Goal: Task Accomplishment & Management: Manage account settings

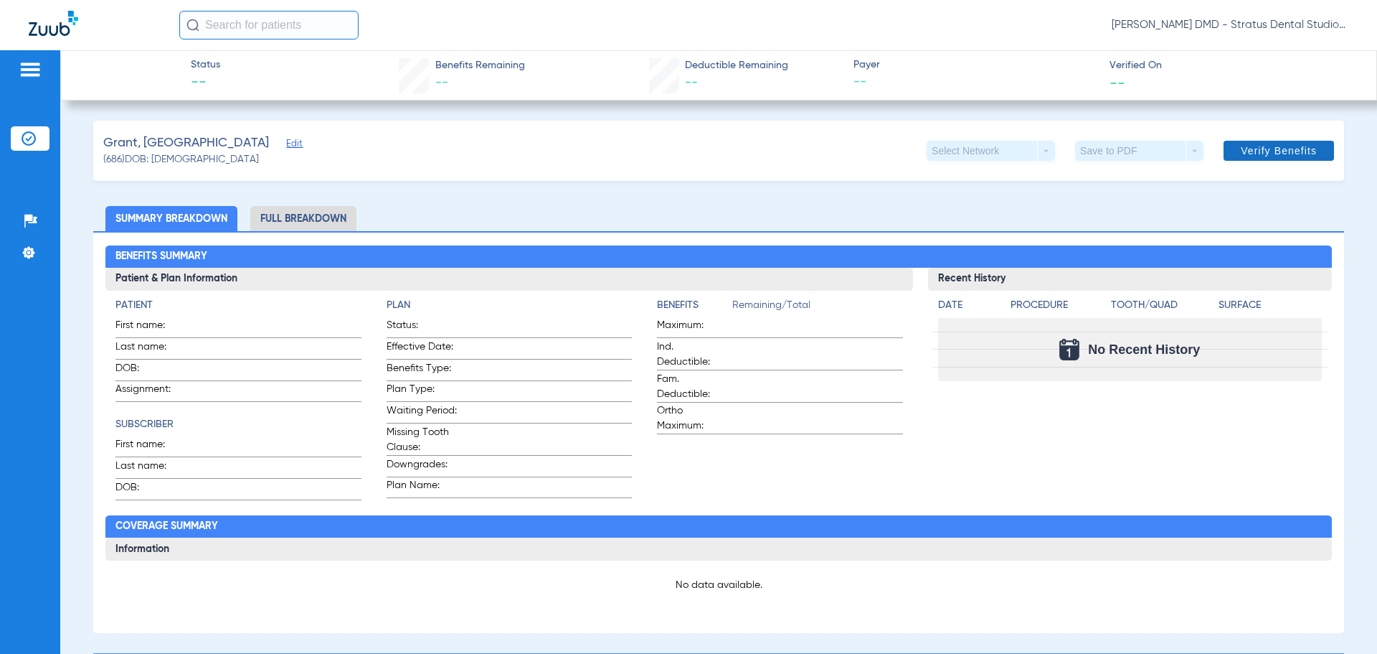
click at [1250, 149] on span "Verify Benefits" at bounding box center [1279, 150] width 76 height 11
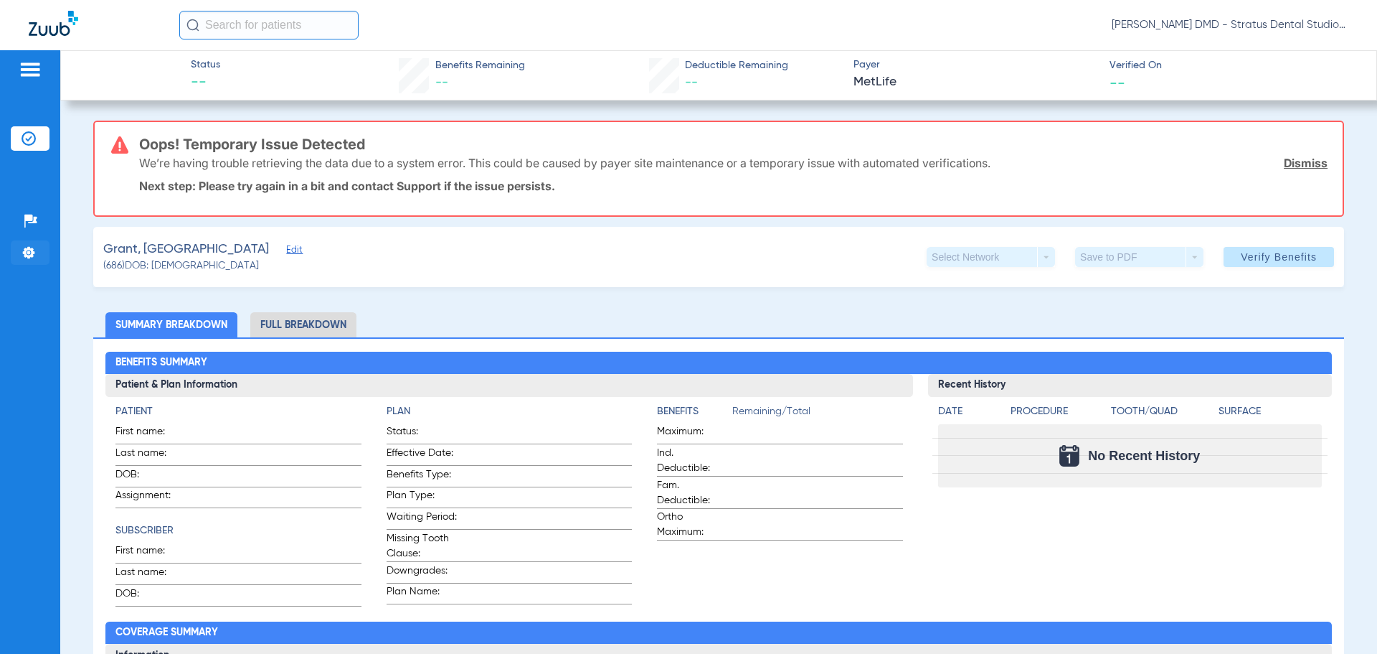
click at [31, 255] on img at bounding box center [29, 252] width 14 height 14
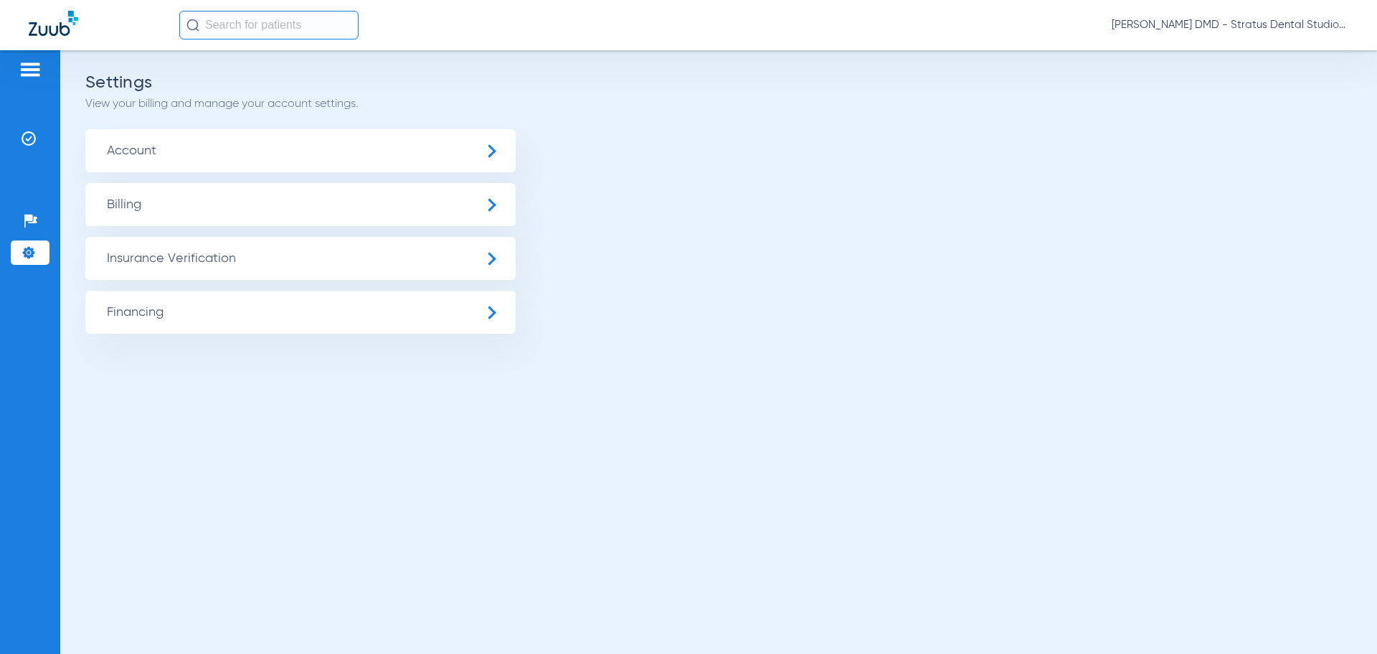
click at [489, 263] on span "Insurance Verification" at bounding box center [300, 258] width 430 height 43
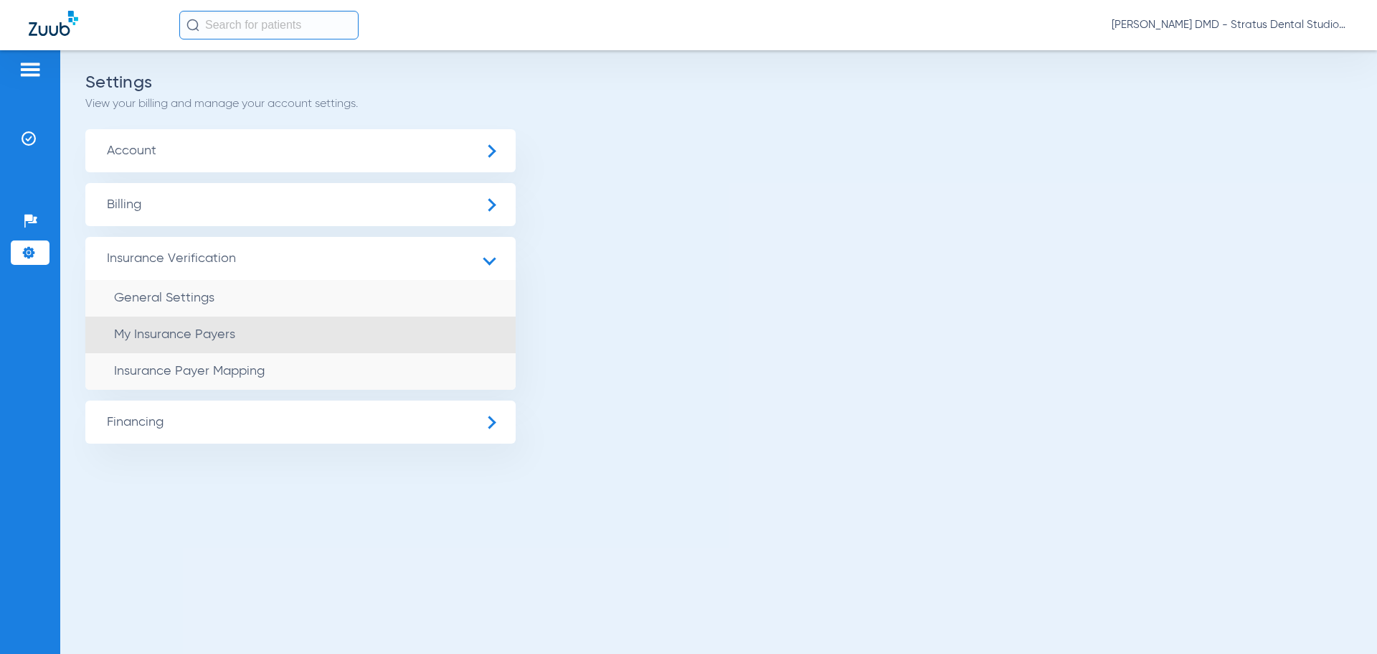
click at [204, 342] on li "My Insurance Payers" at bounding box center [300, 334] width 430 height 37
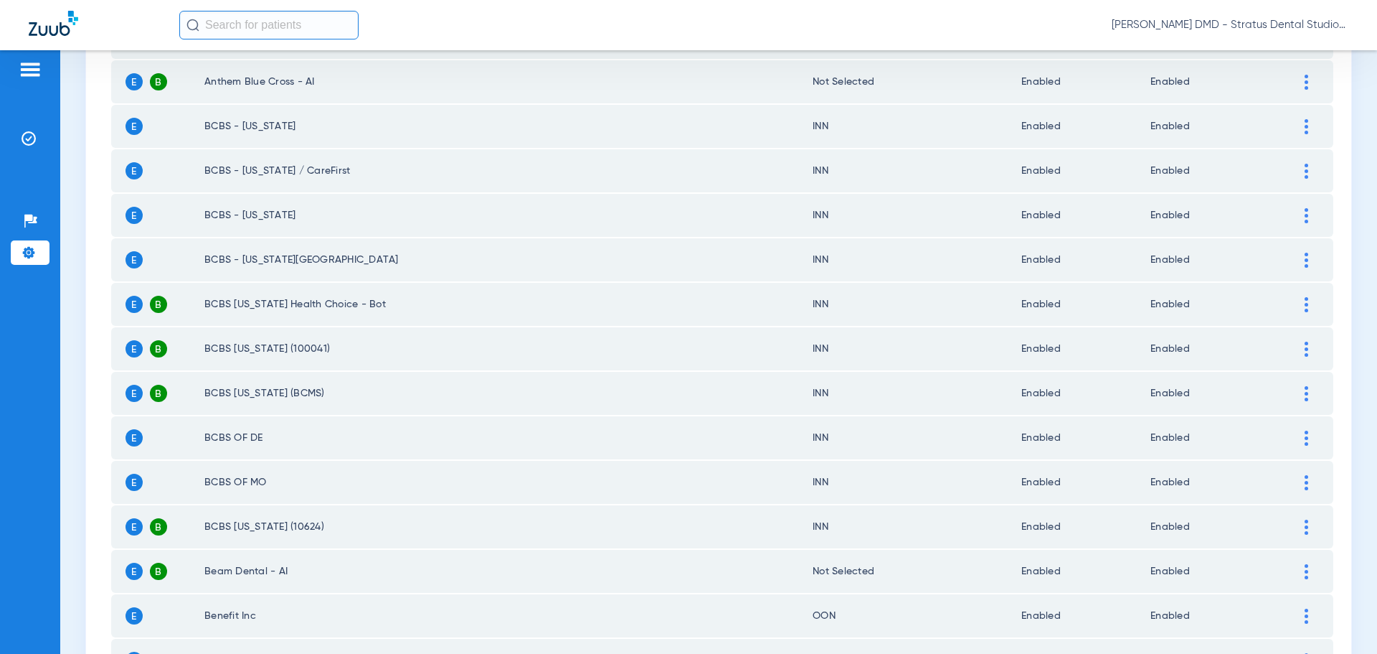
scroll to position [1222, 0]
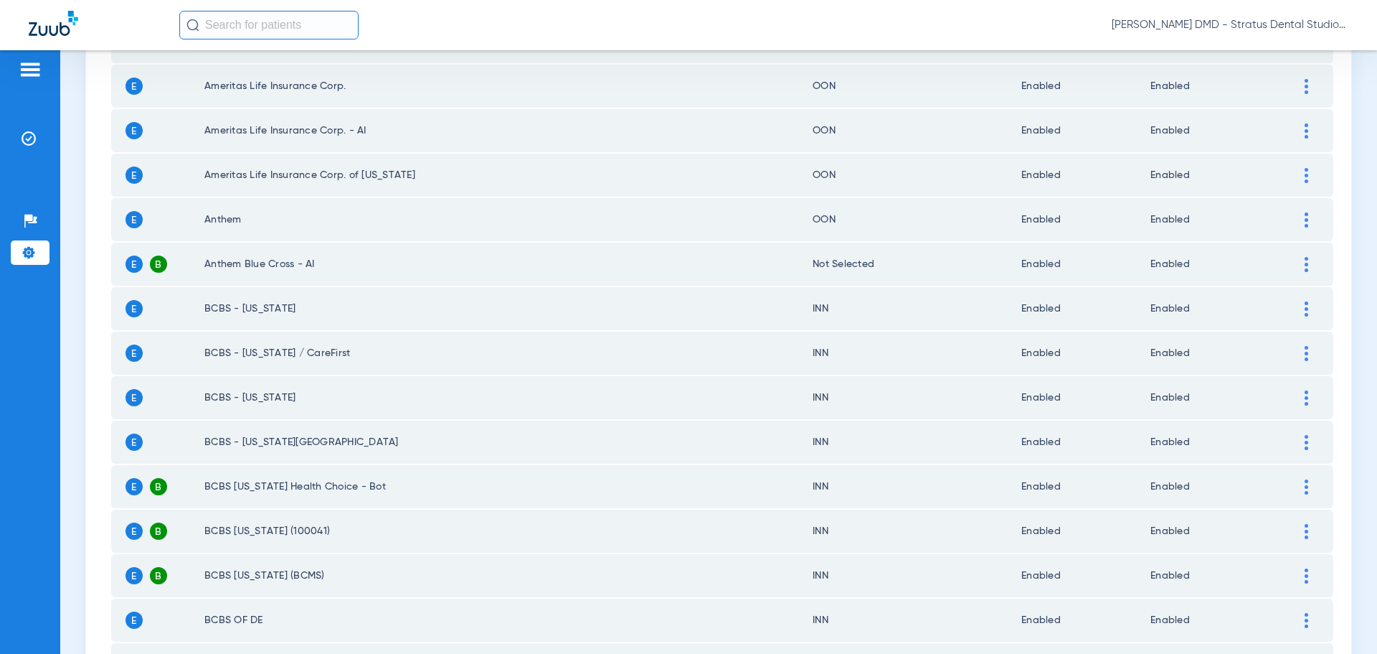
click at [230, 27] on input "text" at bounding box center [268, 25] width 179 height 29
type input "me"
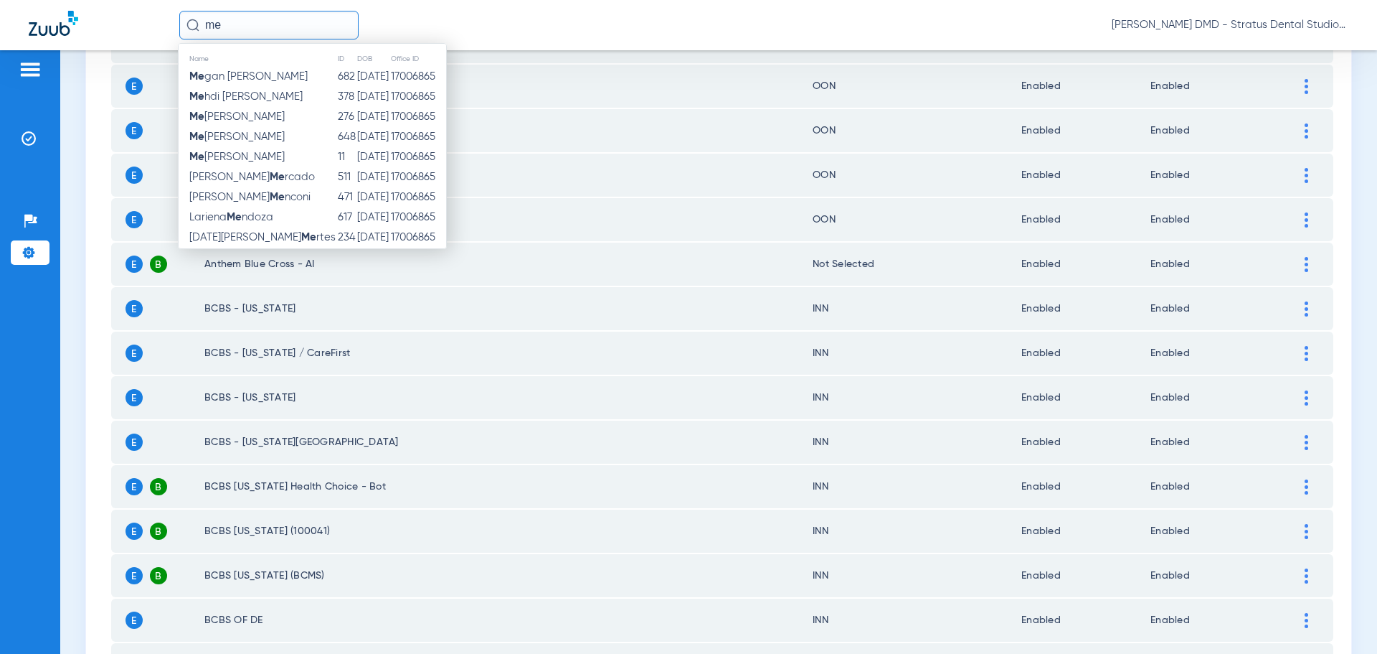
drag, startPoint x: 245, startPoint y: 30, endPoint x: 193, endPoint y: 30, distance: 51.6
click at [194, 29] on div "me" at bounding box center [268, 25] width 179 height 29
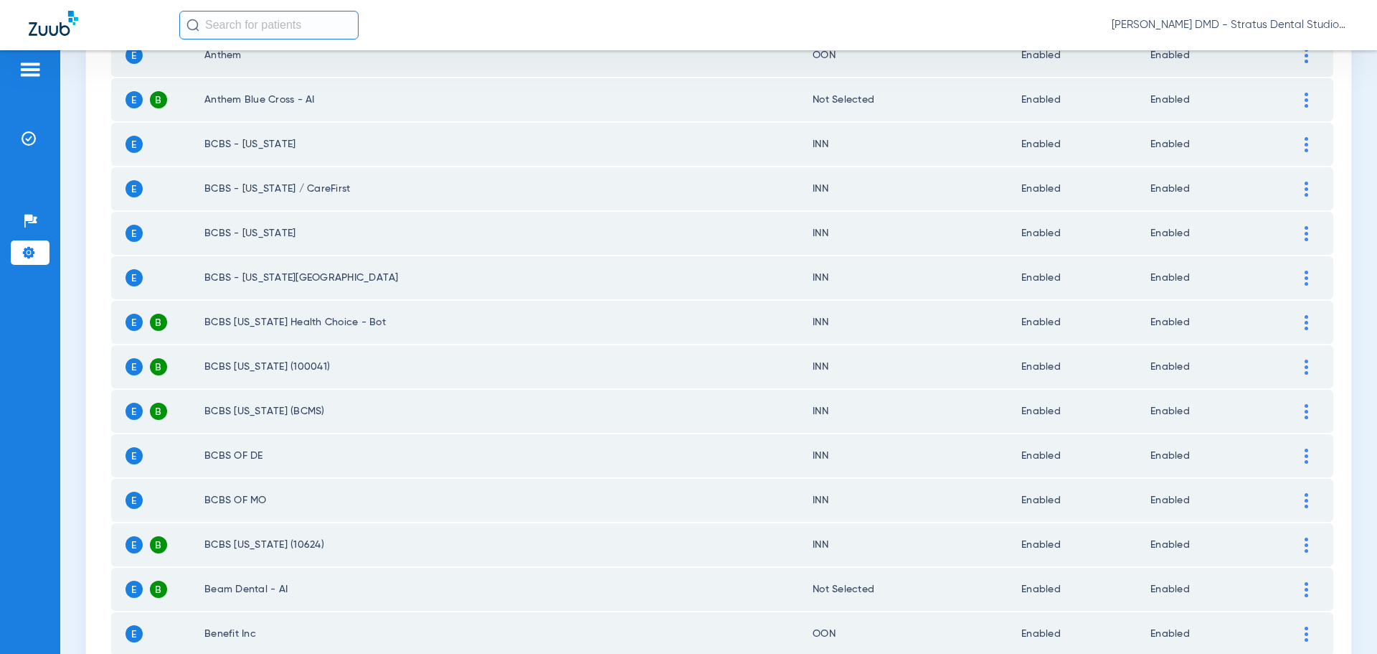
scroll to position [1939, 0]
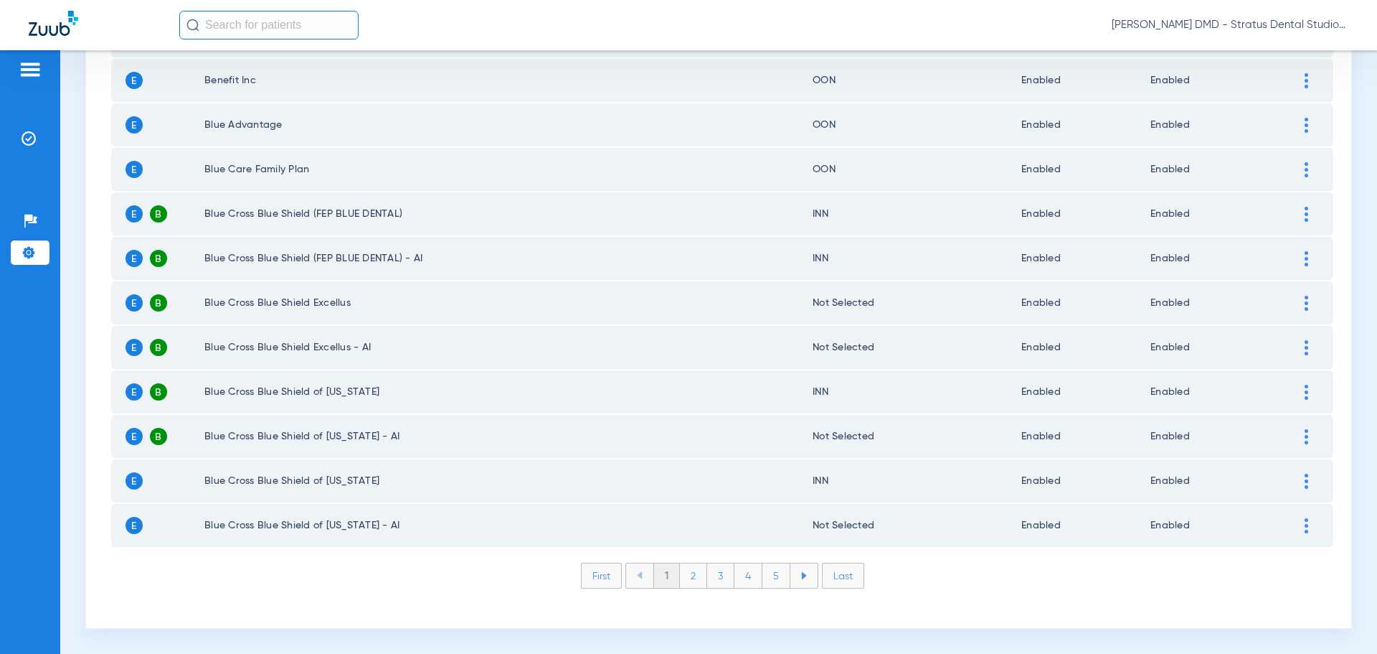
click at [745, 574] on li "4" at bounding box center [749, 575] width 28 height 24
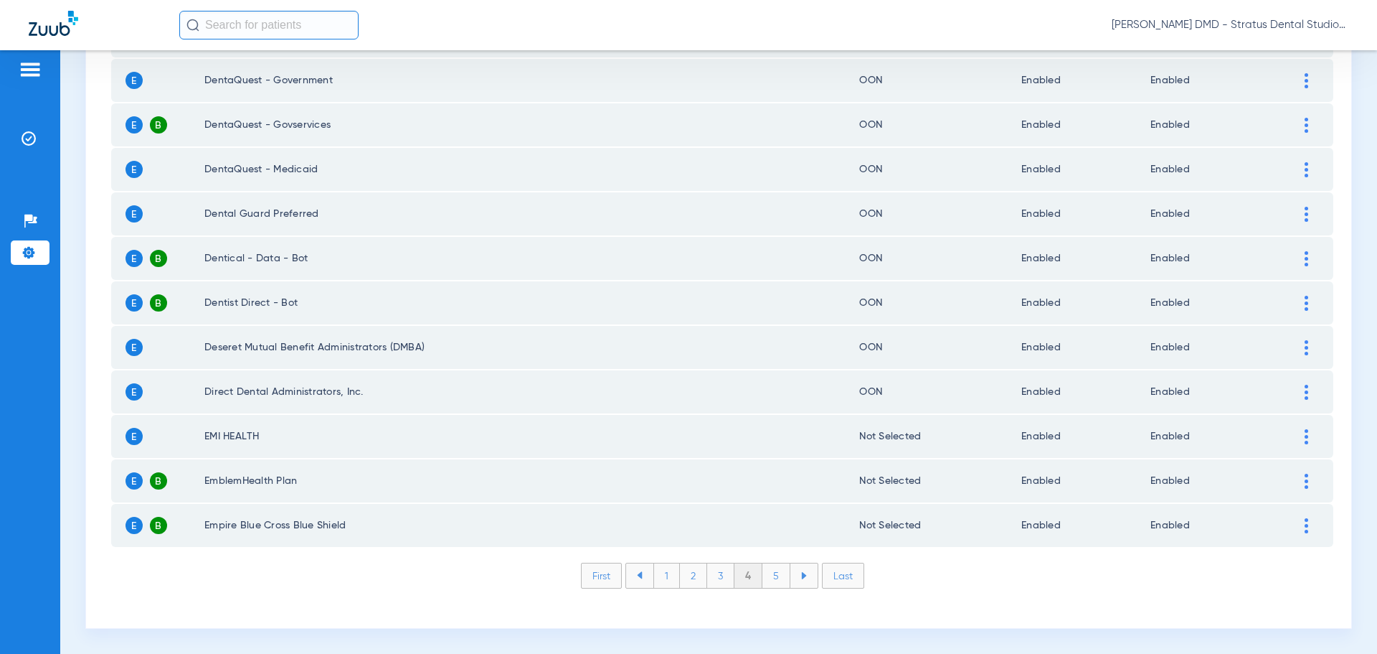
click at [769, 572] on li "5" at bounding box center [777, 575] width 28 height 24
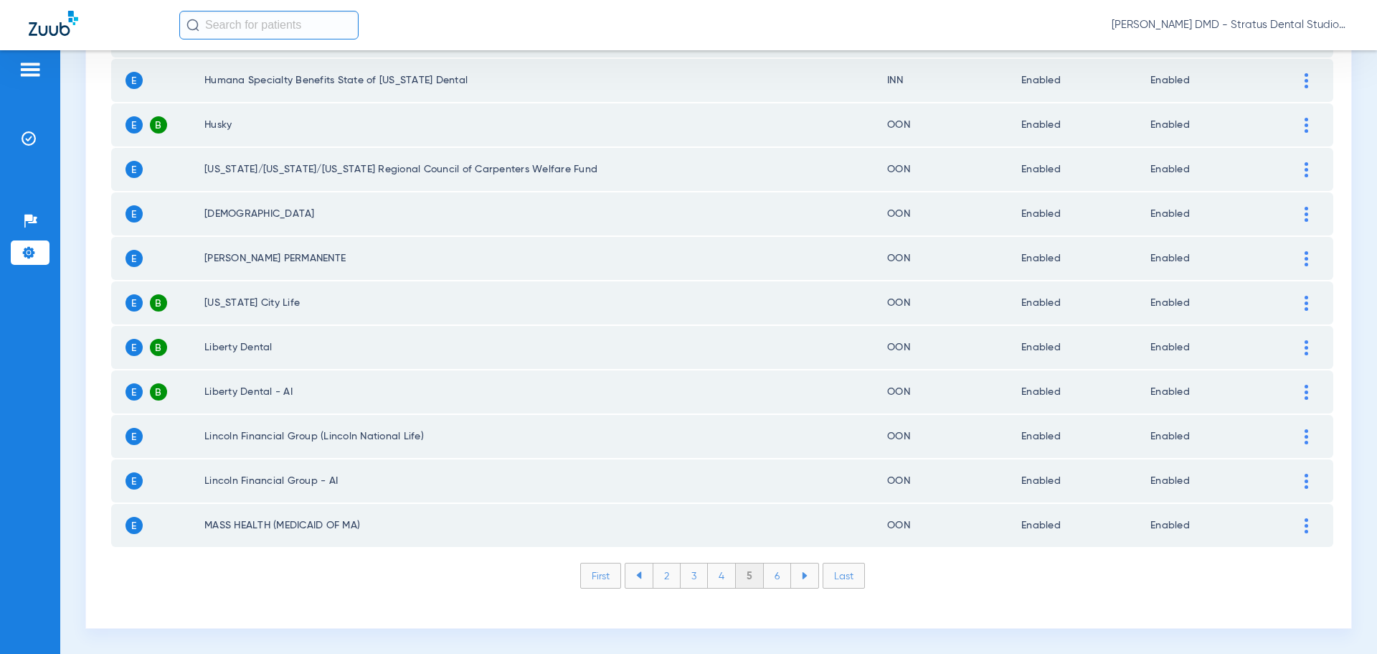
click at [795, 578] on li at bounding box center [804, 575] width 27 height 24
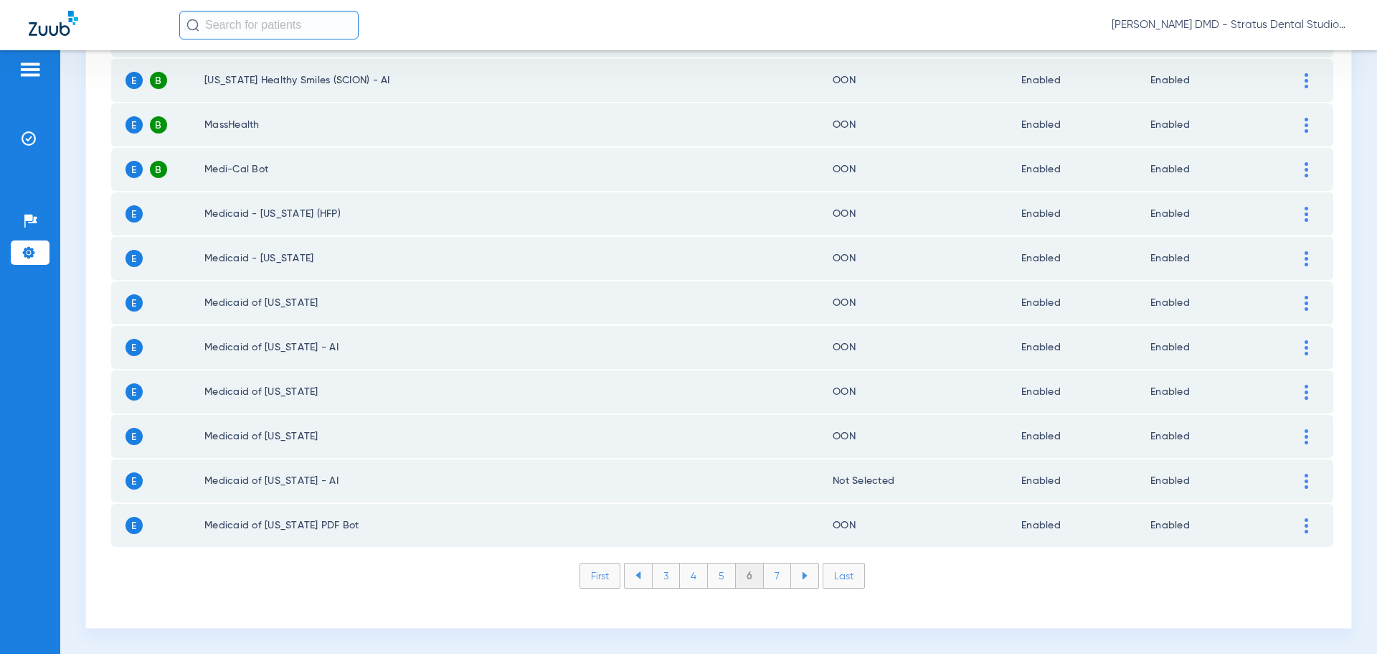
click at [770, 577] on li "7" at bounding box center [777, 575] width 27 height 24
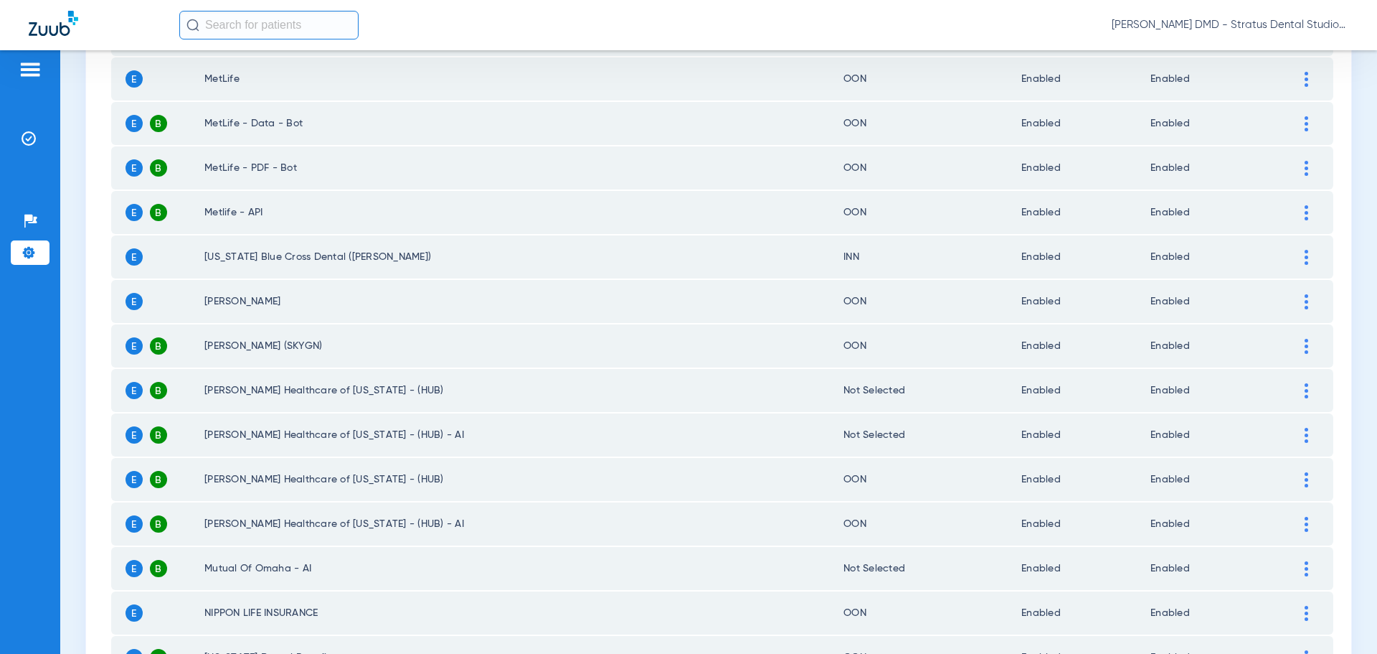
scroll to position [791, 0]
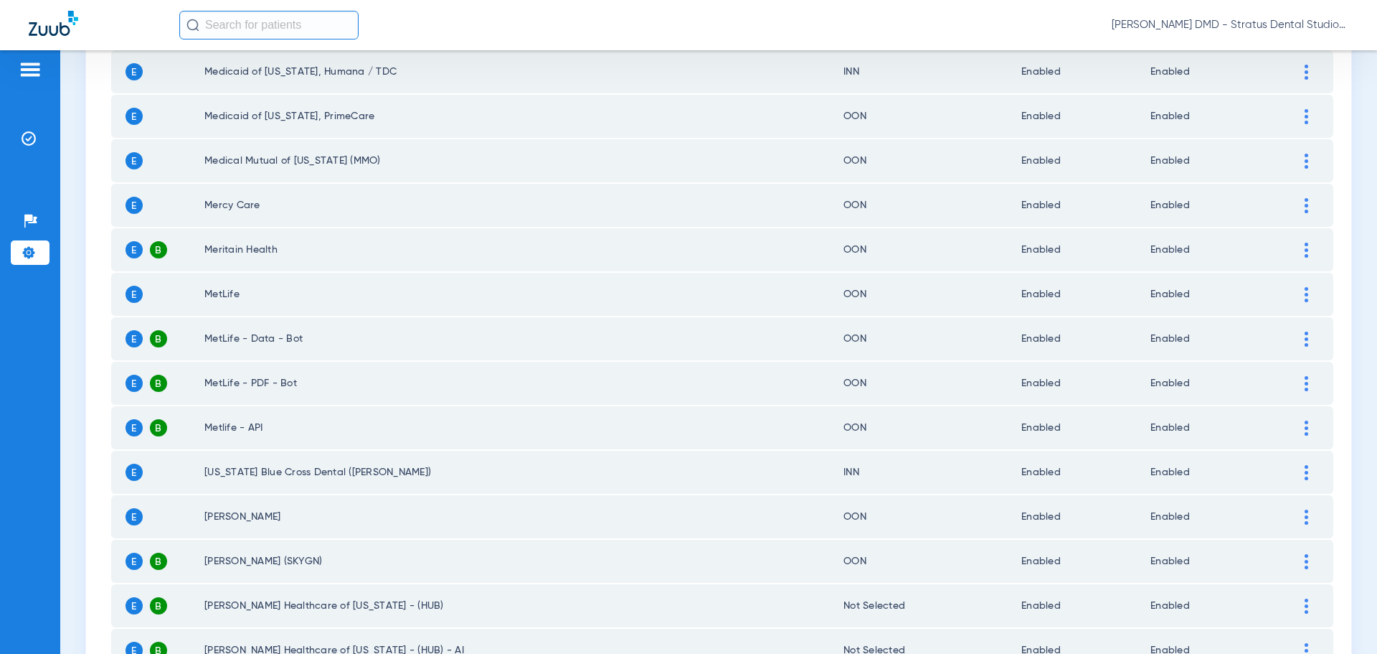
click at [1299, 428] on div at bounding box center [1306, 427] width 25 height 15
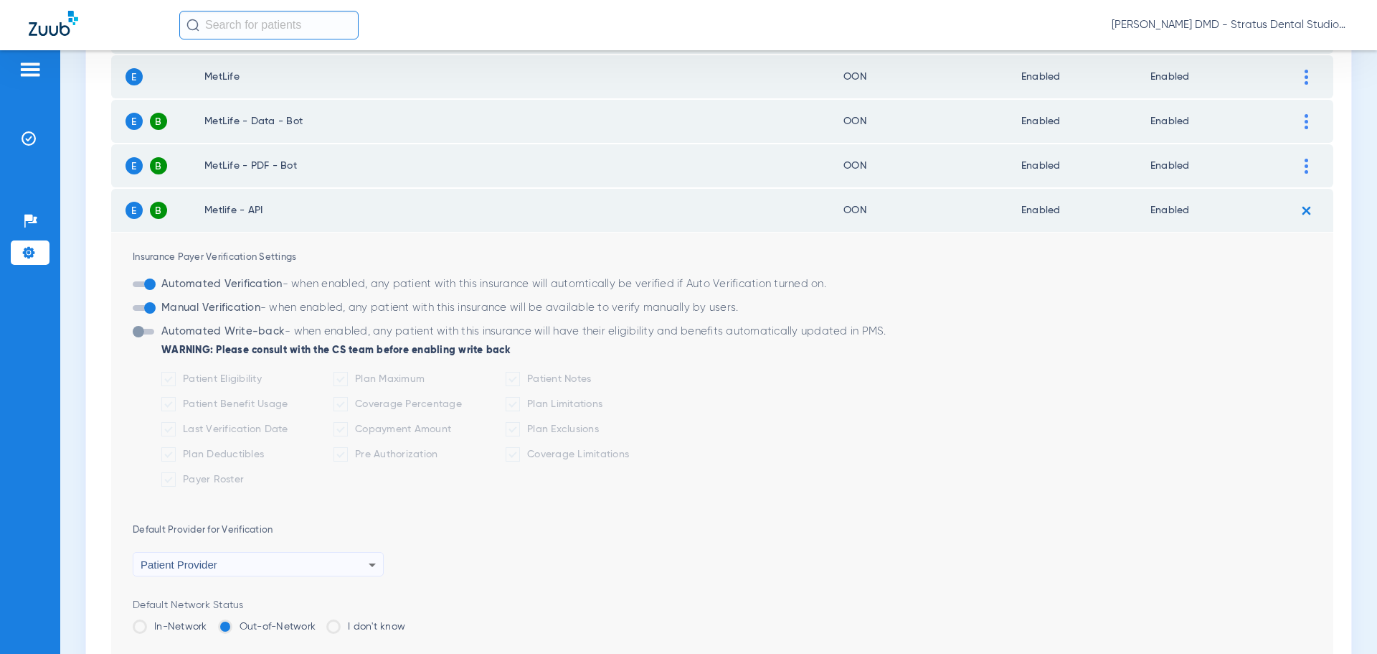
scroll to position [1078, 0]
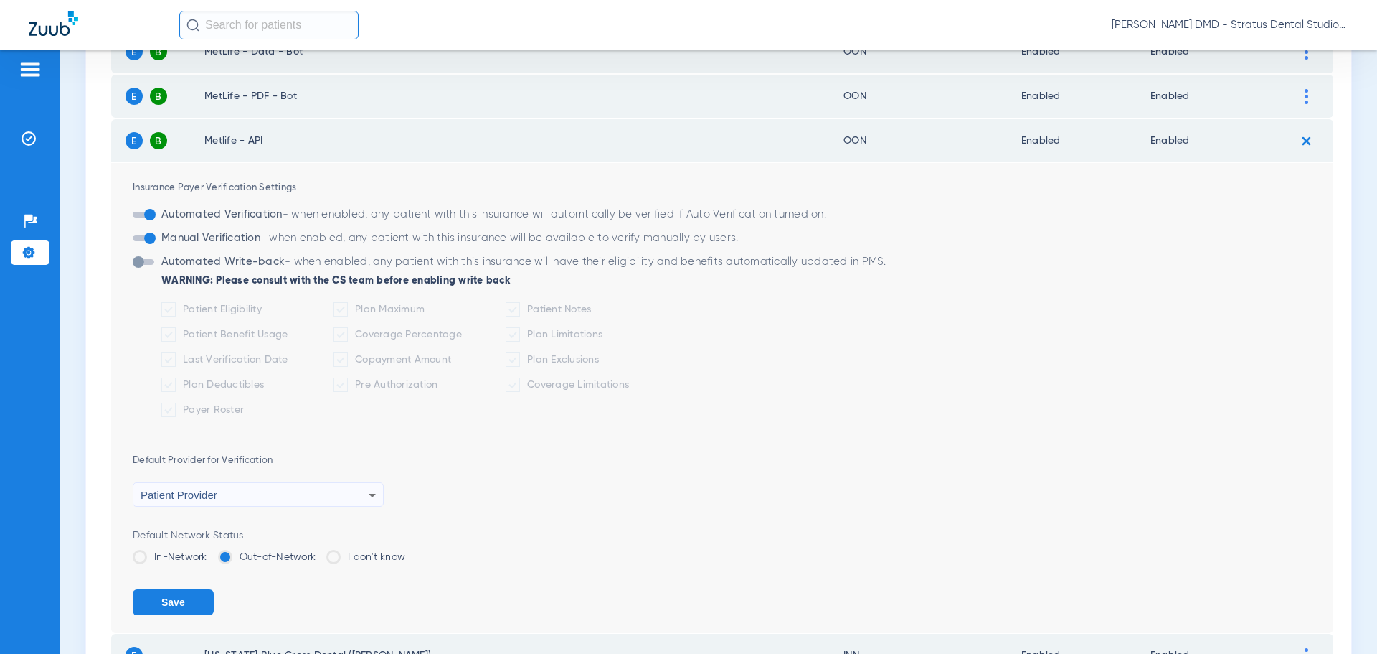
drag, startPoint x: 631, startPoint y: 479, endPoint x: 949, endPoint y: 292, distance: 369.5
click at [949, 292] on form "Automated Write-back - when enabled, any patient with this insurance will have …" at bounding box center [733, 340] width 1201 height 174
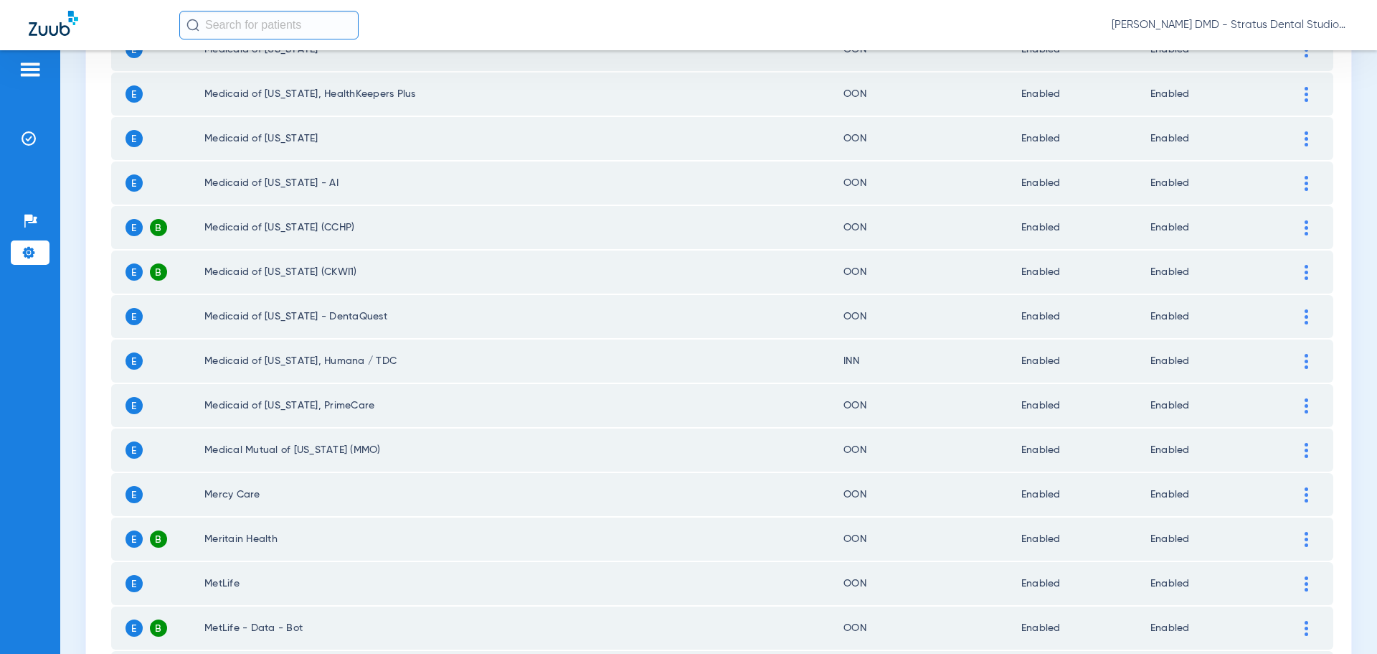
scroll to position [933, 0]
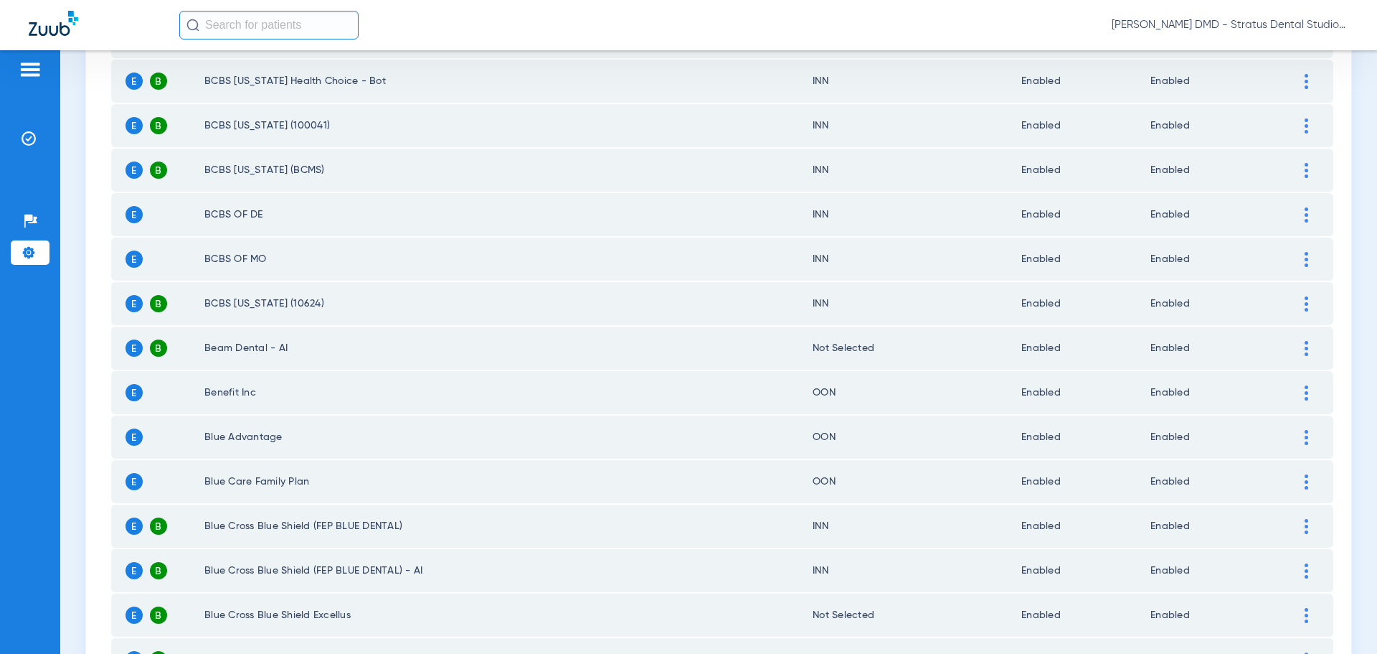
scroll to position [1939, 0]
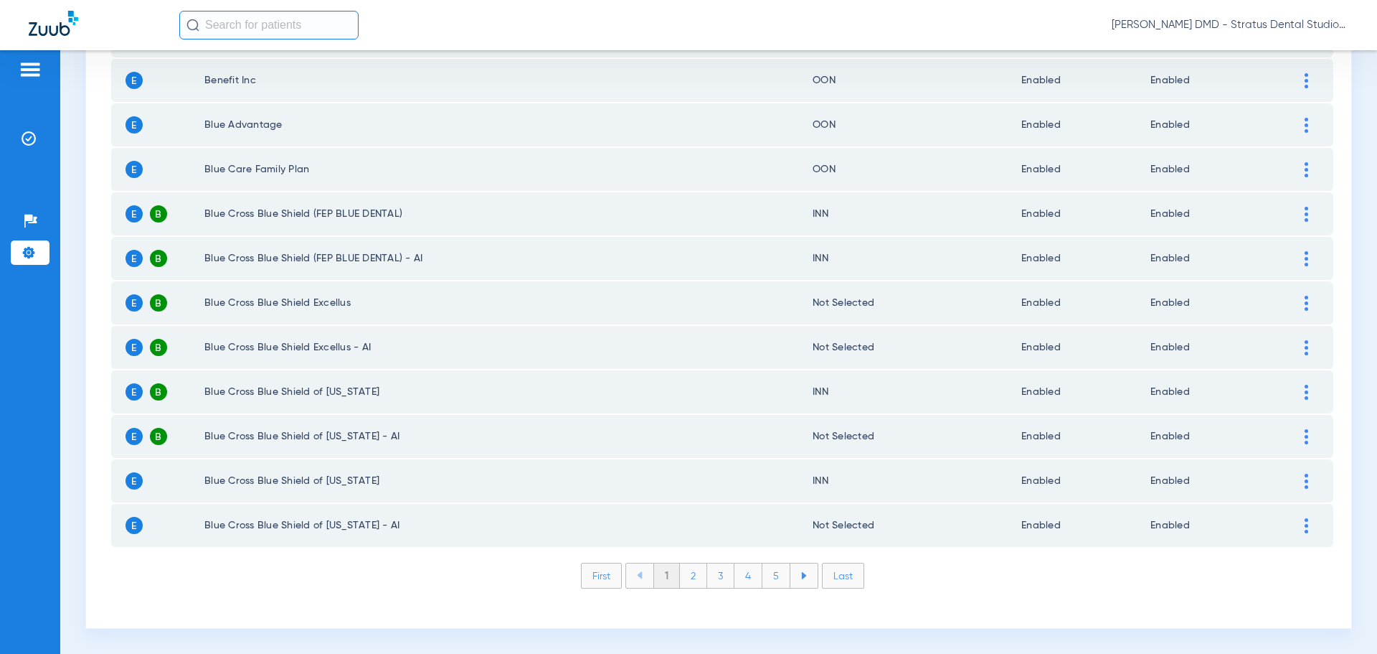
click at [808, 577] on li at bounding box center [804, 575] width 27 height 24
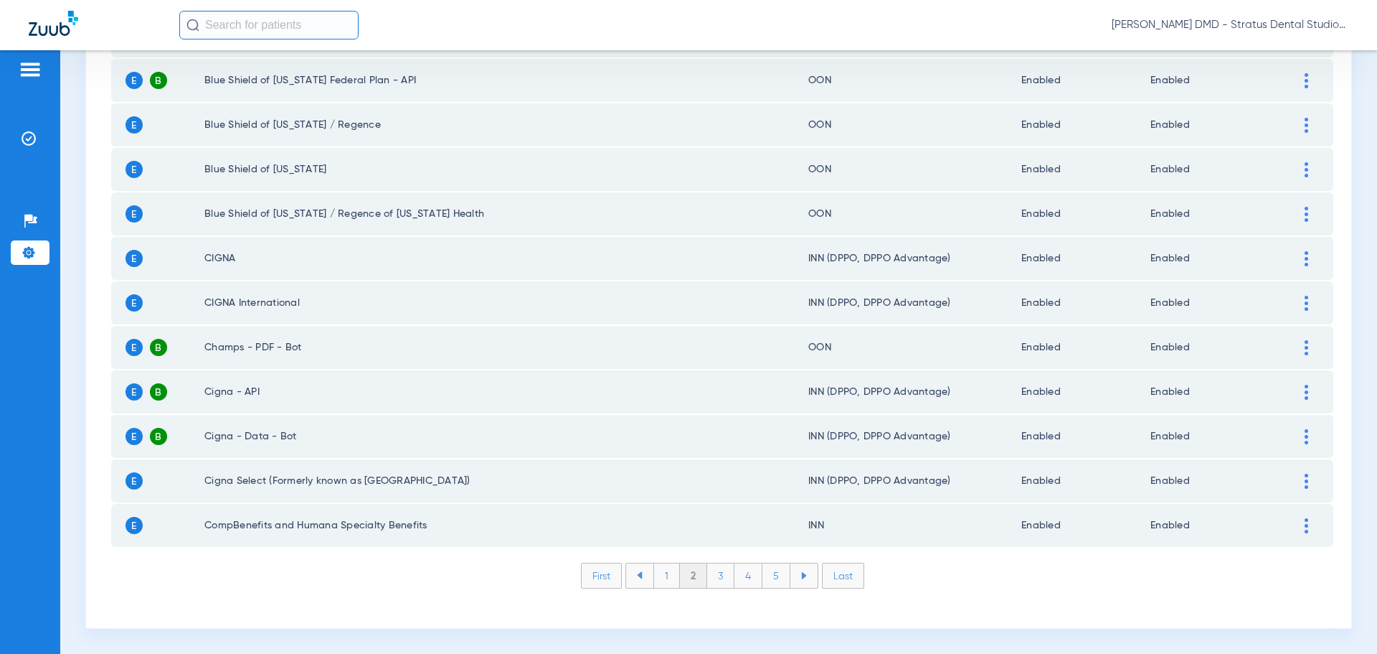
click at [808, 577] on li at bounding box center [804, 575] width 27 height 24
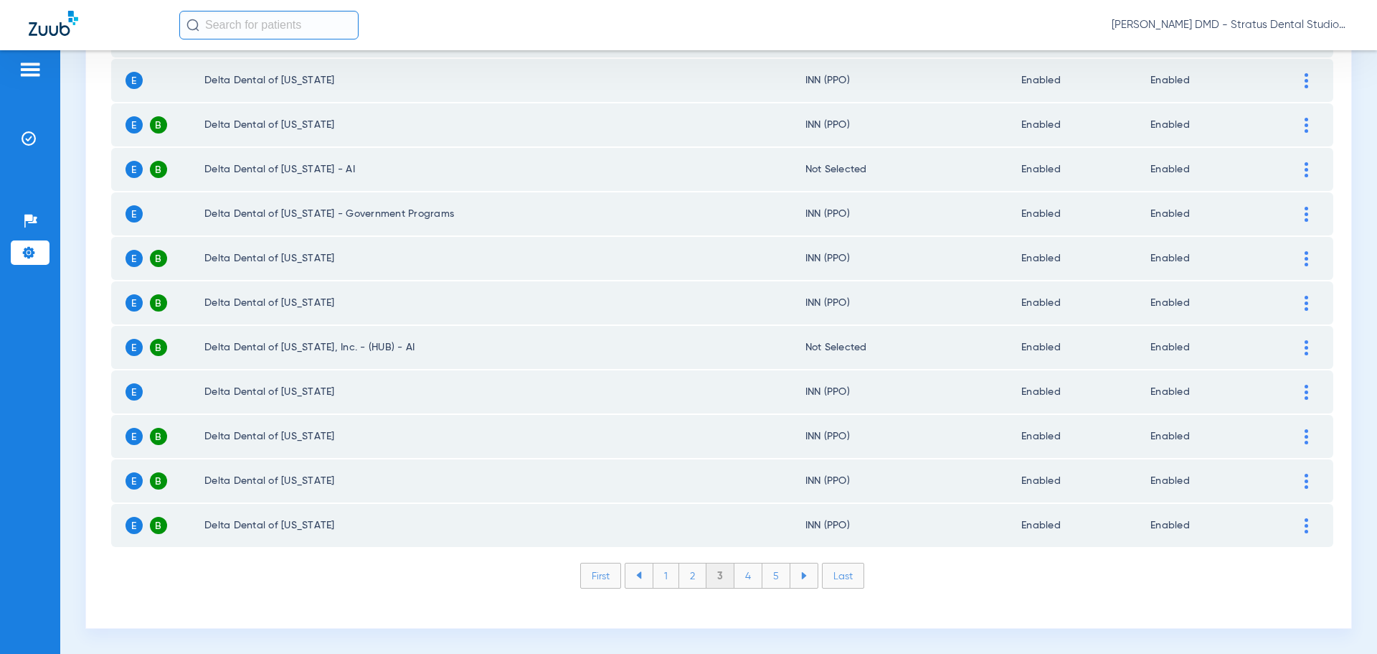
click at [808, 577] on li at bounding box center [804, 575] width 27 height 24
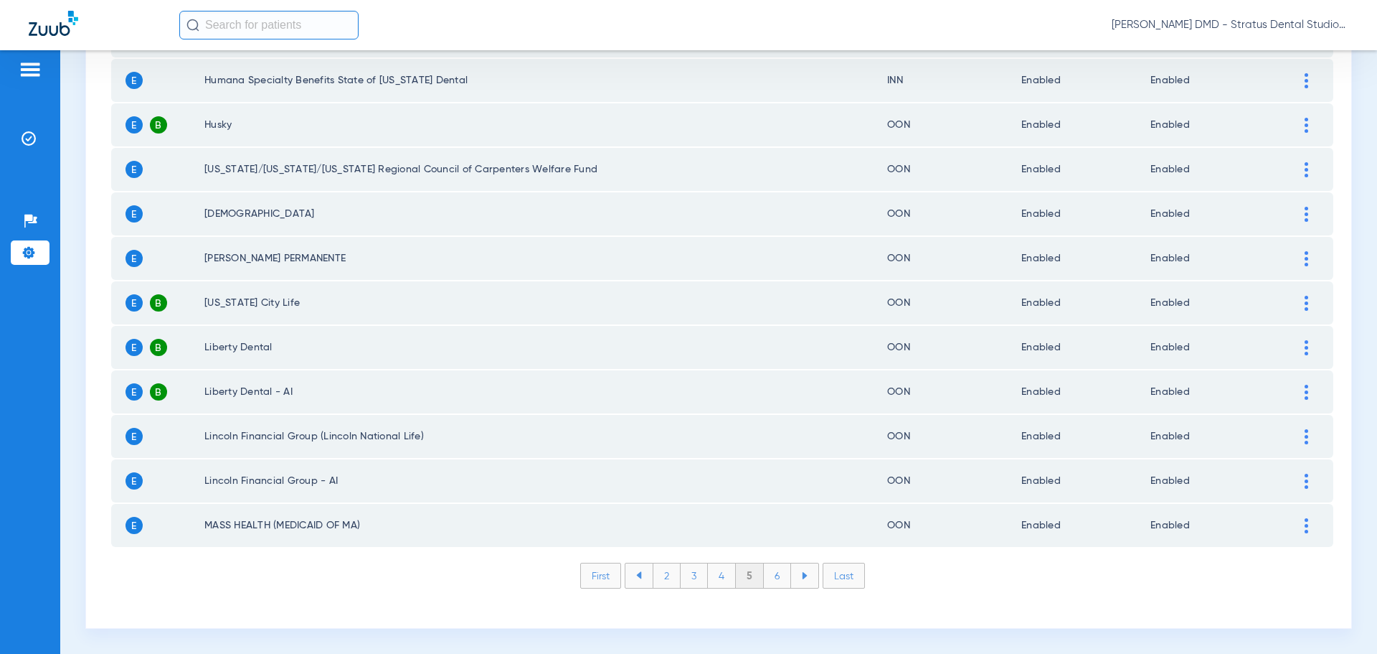
click at [773, 575] on li "6" at bounding box center [777, 575] width 27 height 24
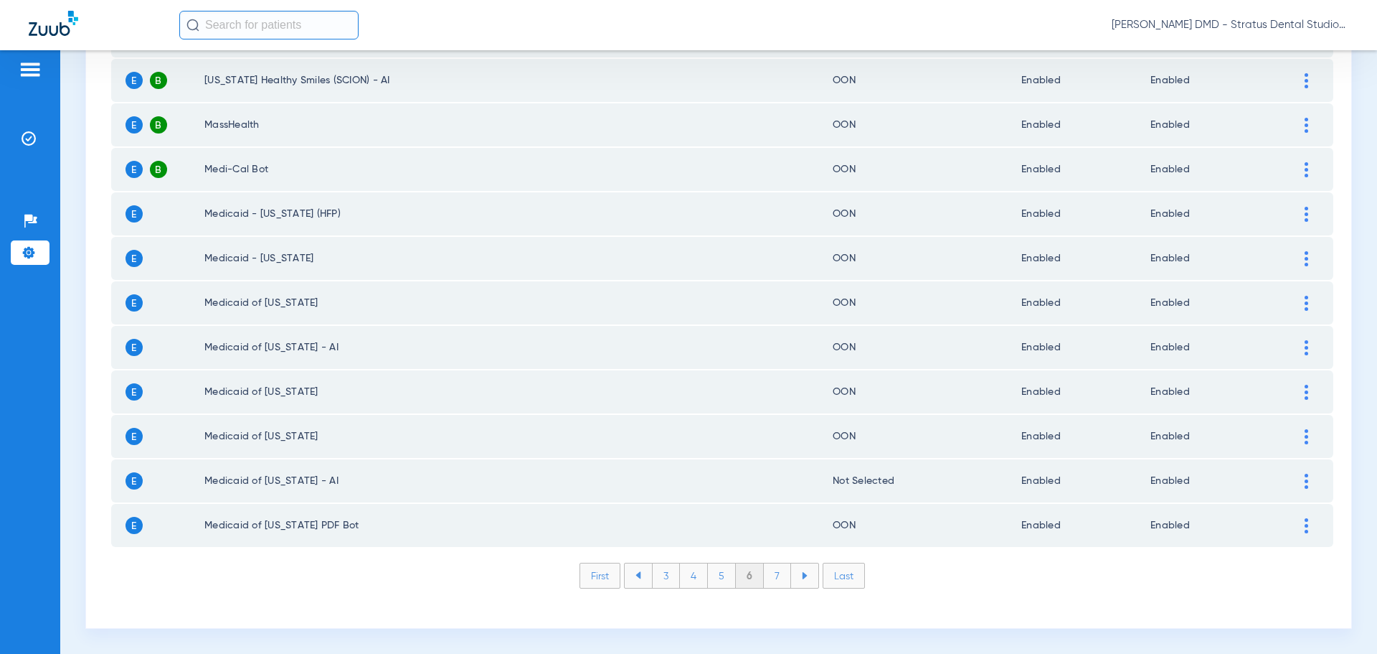
click at [767, 575] on li "7" at bounding box center [777, 575] width 27 height 24
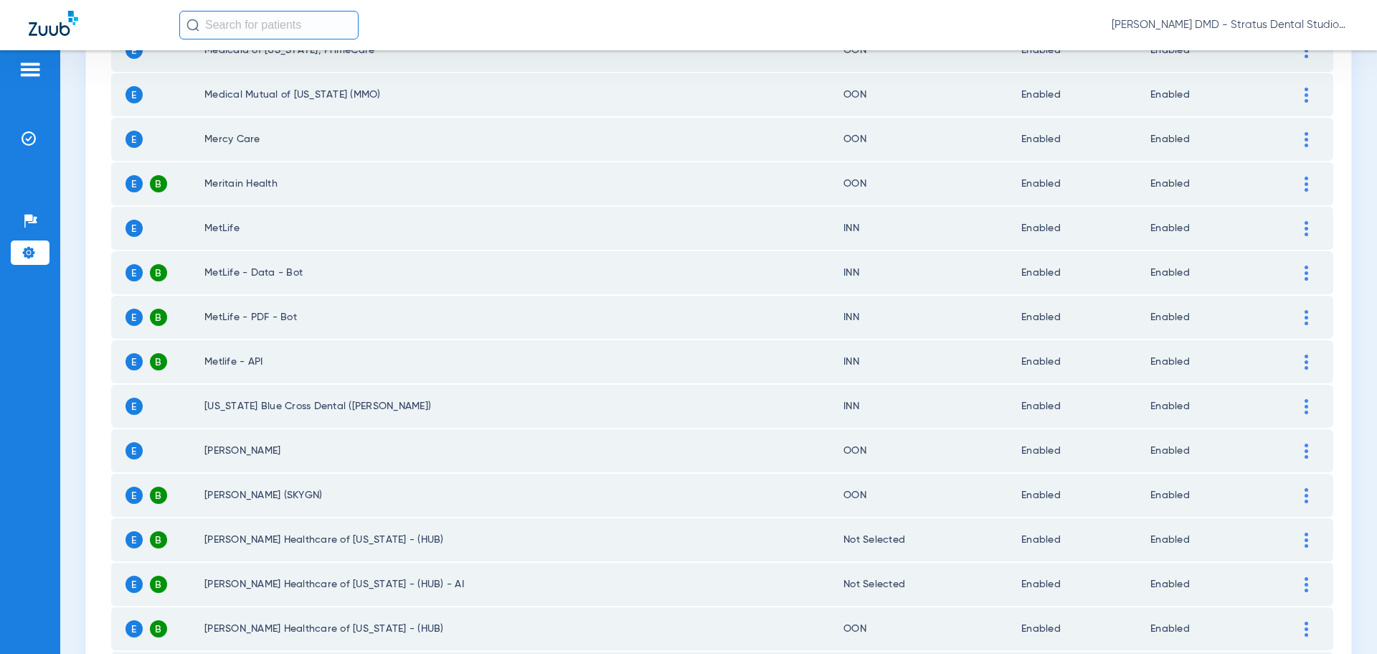
scroll to position [863, 0]
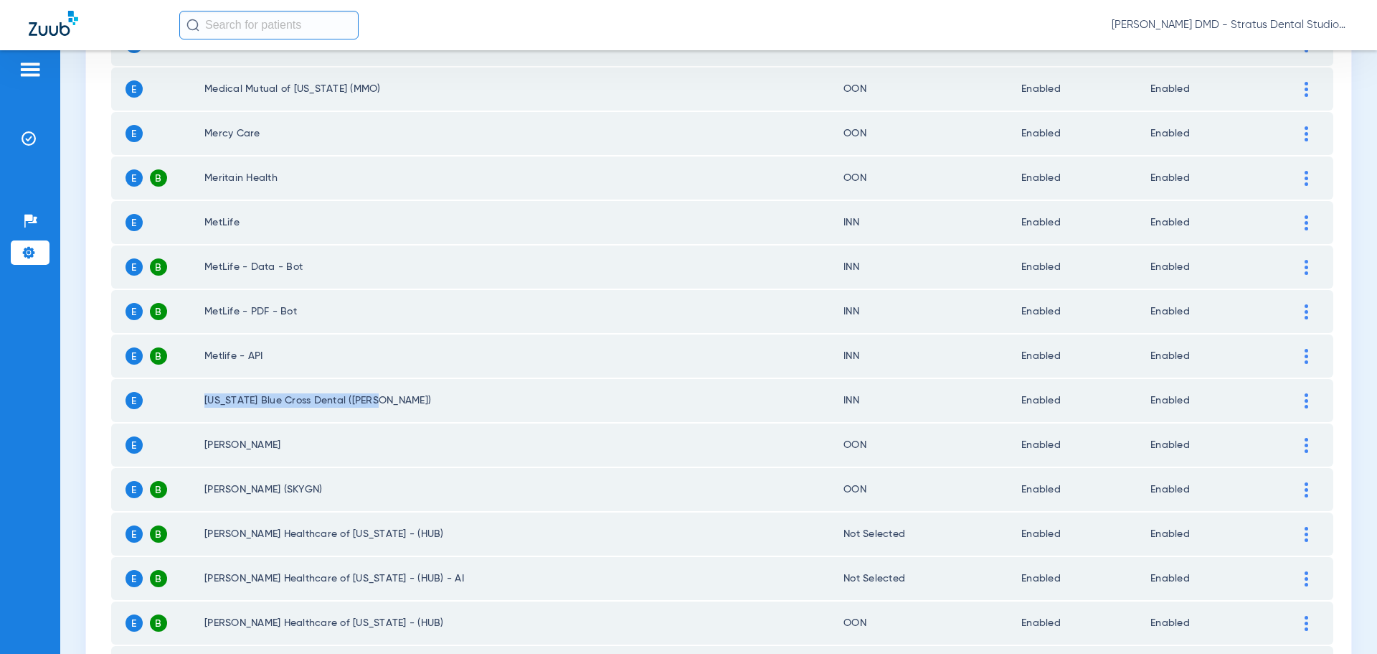
drag, startPoint x: 392, startPoint y: 401, endPoint x: 190, endPoint y: 401, distance: 202.3
click at [190, 401] on tr "E Minnesota Blue Cross Dental (UCCI) INN Enabled Enabled" at bounding box center [722, 400] width 1222 height 43
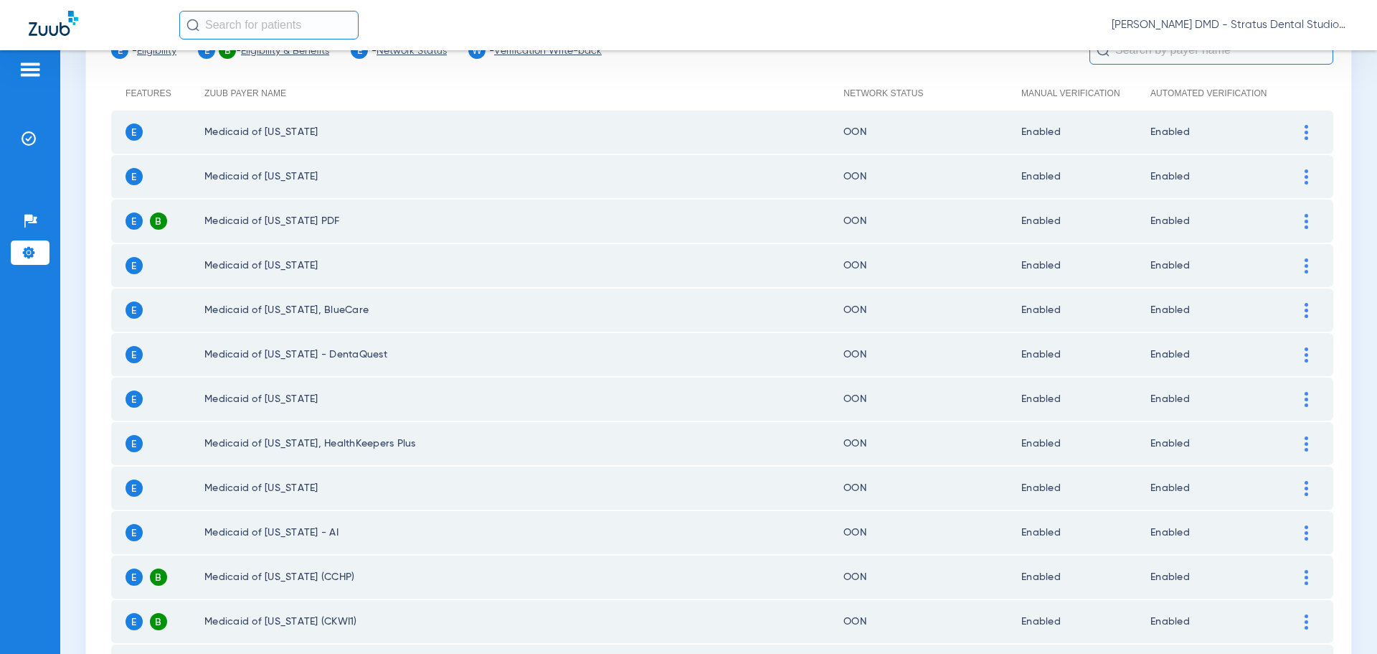
scroll to position [2, 0]
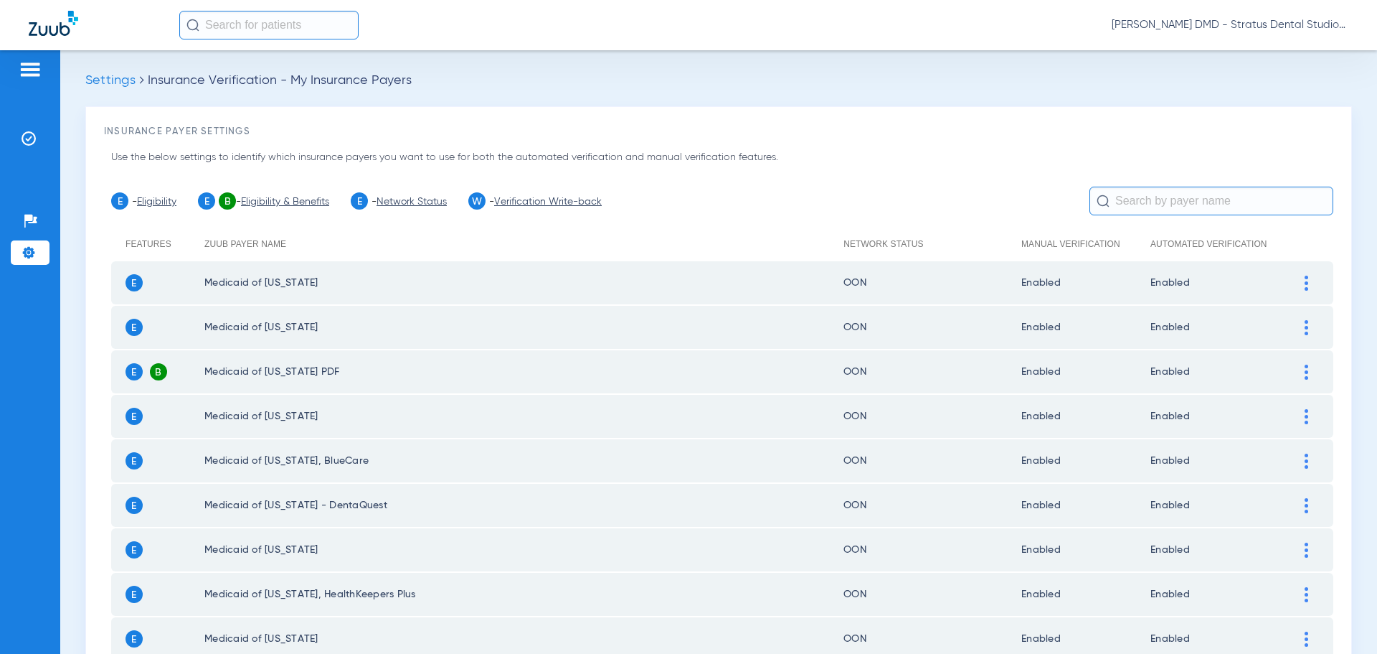
click at [21, 72] on img at bounding box center [30, 69] width 23 height 17
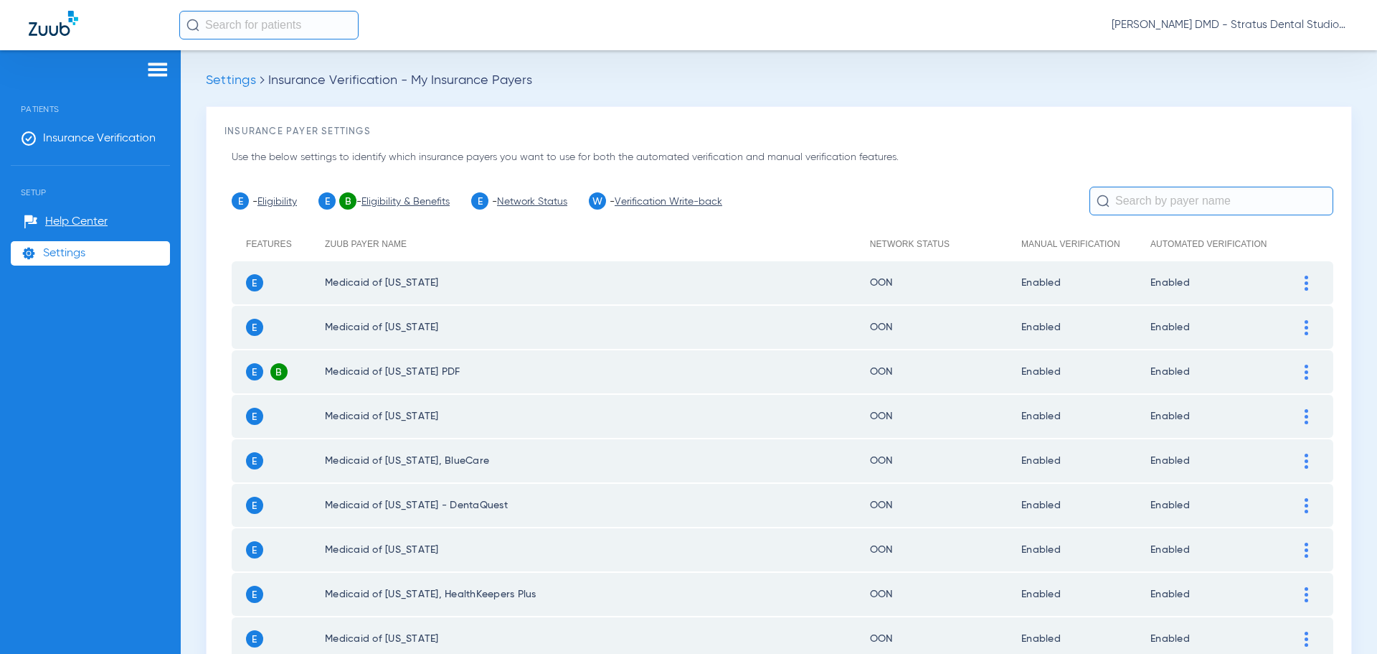
click at [159, 62] on img at bounding box center [157, 69] width 23 height 17
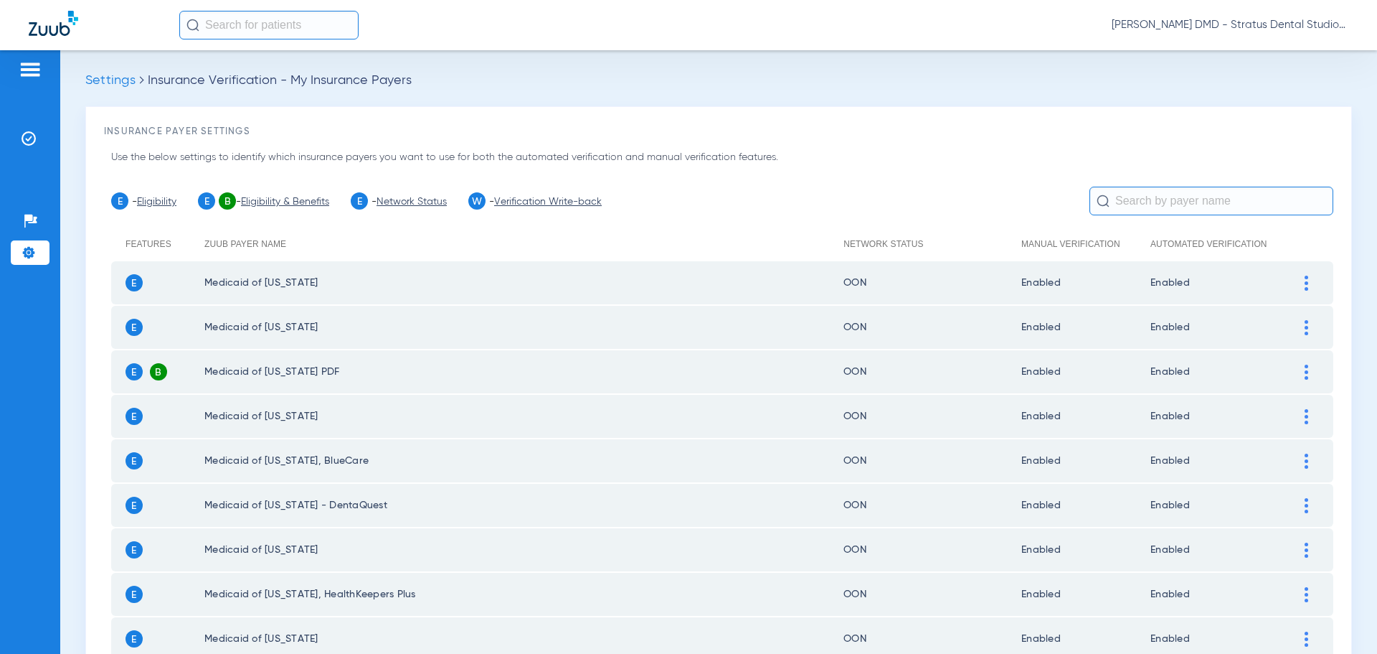
click at [34, 67] on img at bounding box center [30, 69] width 23 height 17
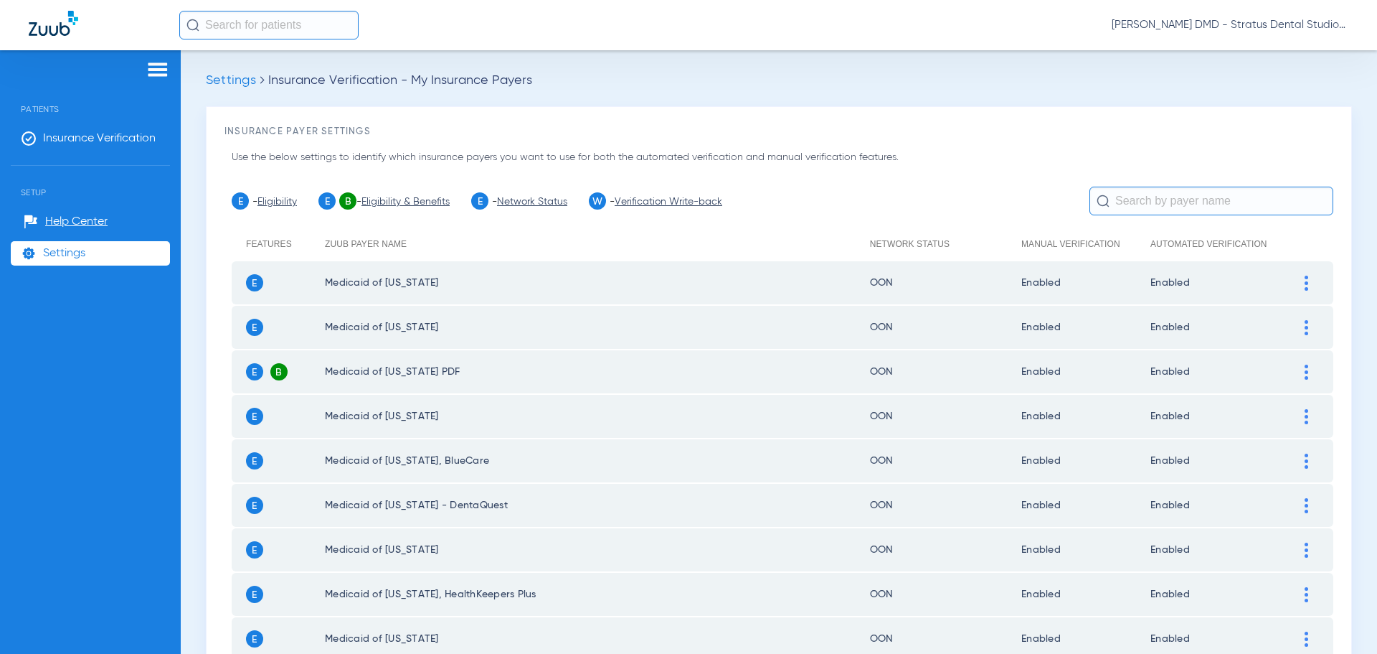
click at [51, 103] on span "Patients" at bounding box center [90, 98] width 159 height 32
click at [115, 77] on div at bounding box center [90, 72] width 159 height 22
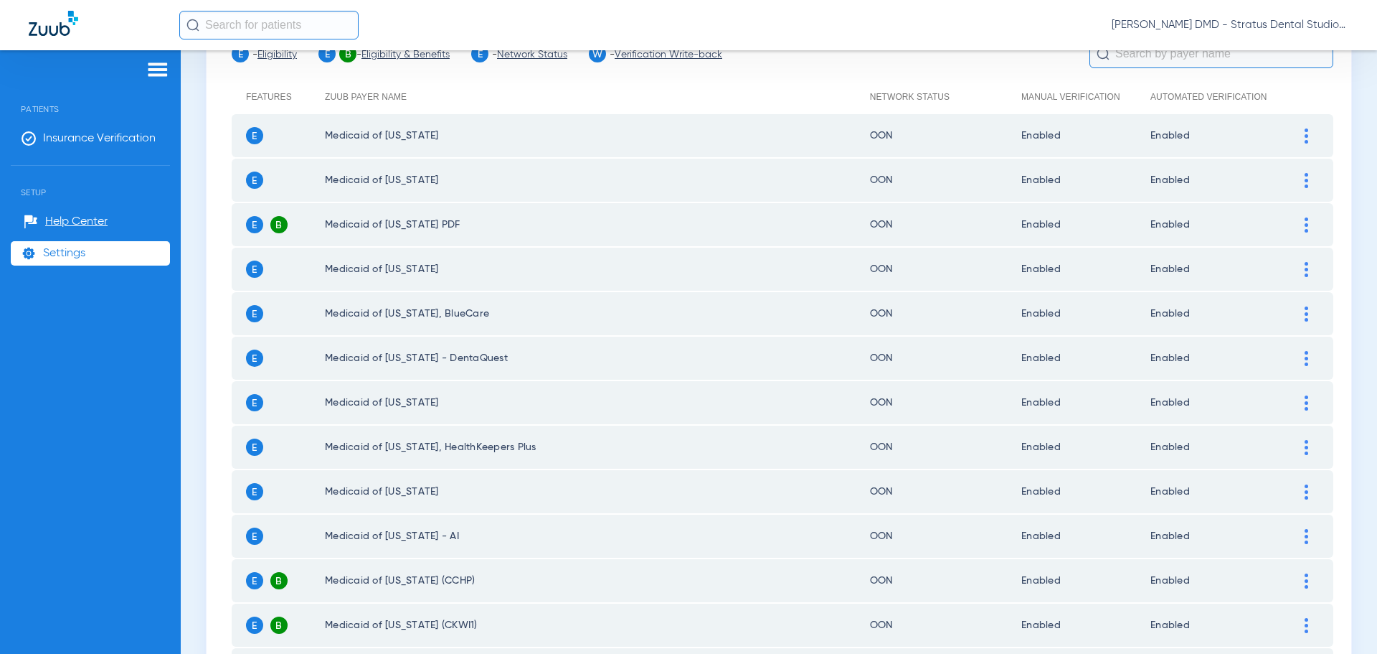
scroll to position [0, 0]
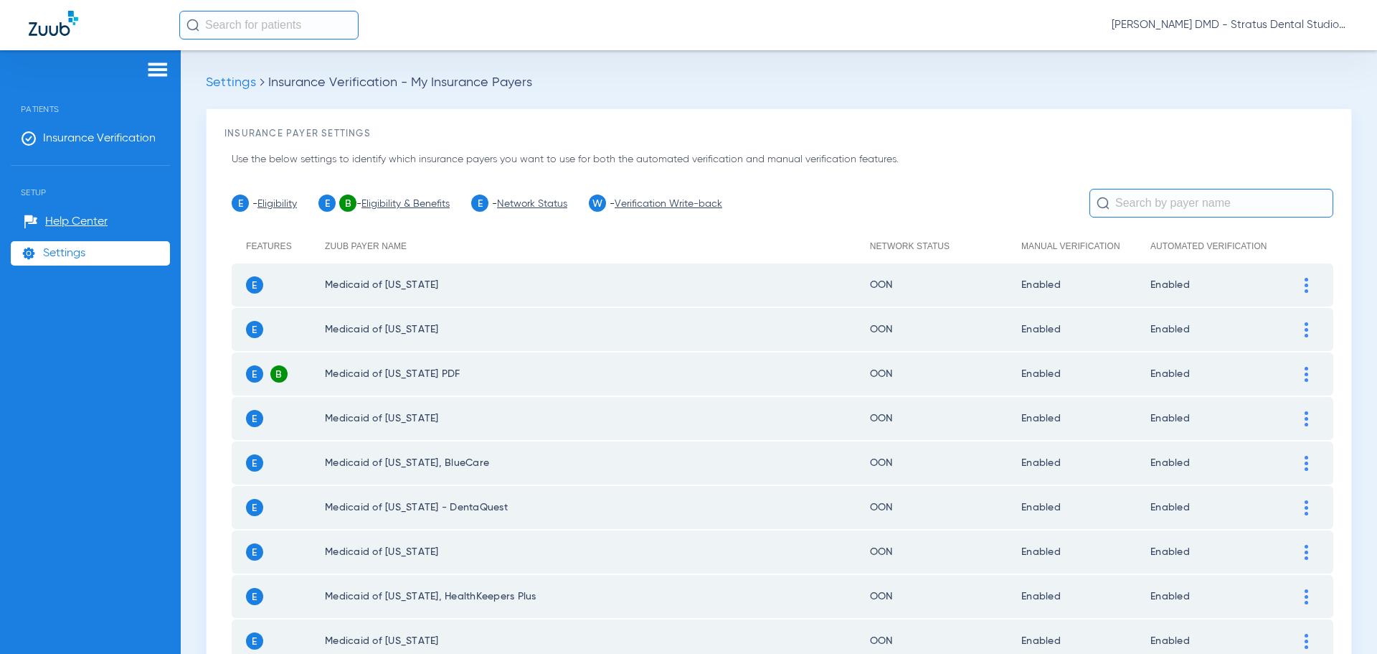
click at [227, 85] on span "Settings" at bounding box center [231, 82] width 50 height 13
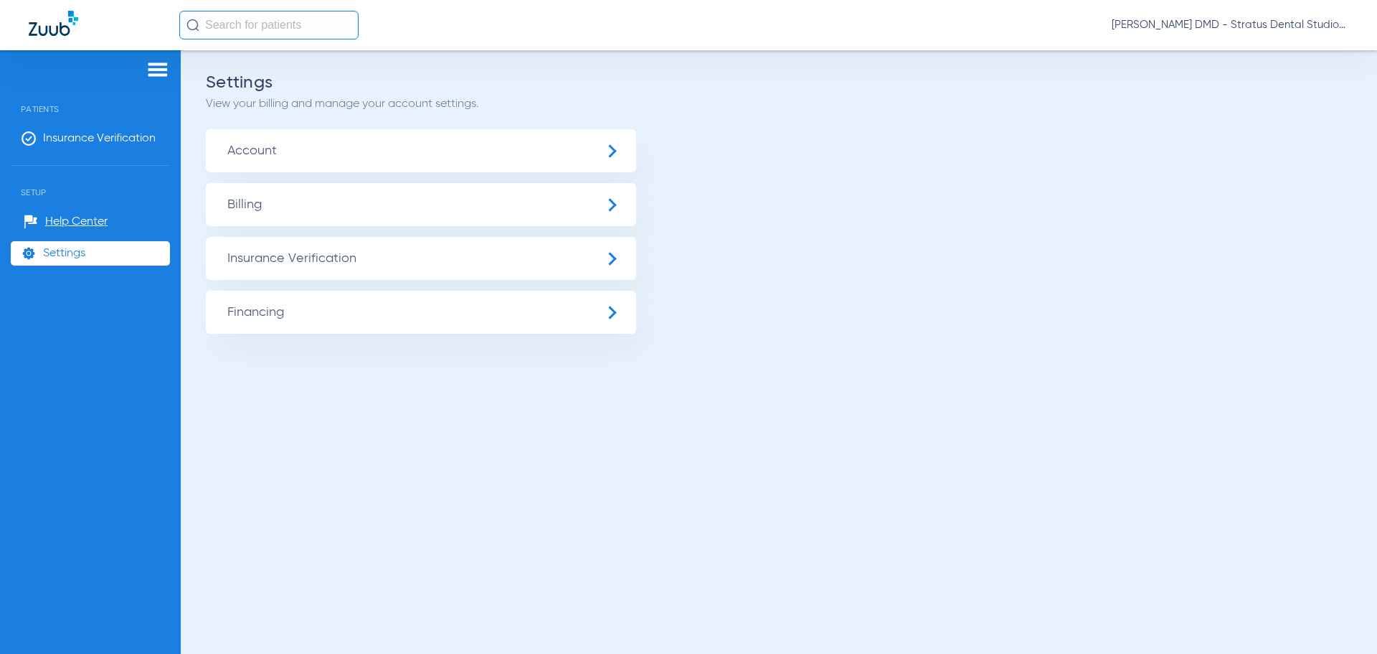
click at [164, 69] on img at bounding box center [157, 69] width 23 height 17
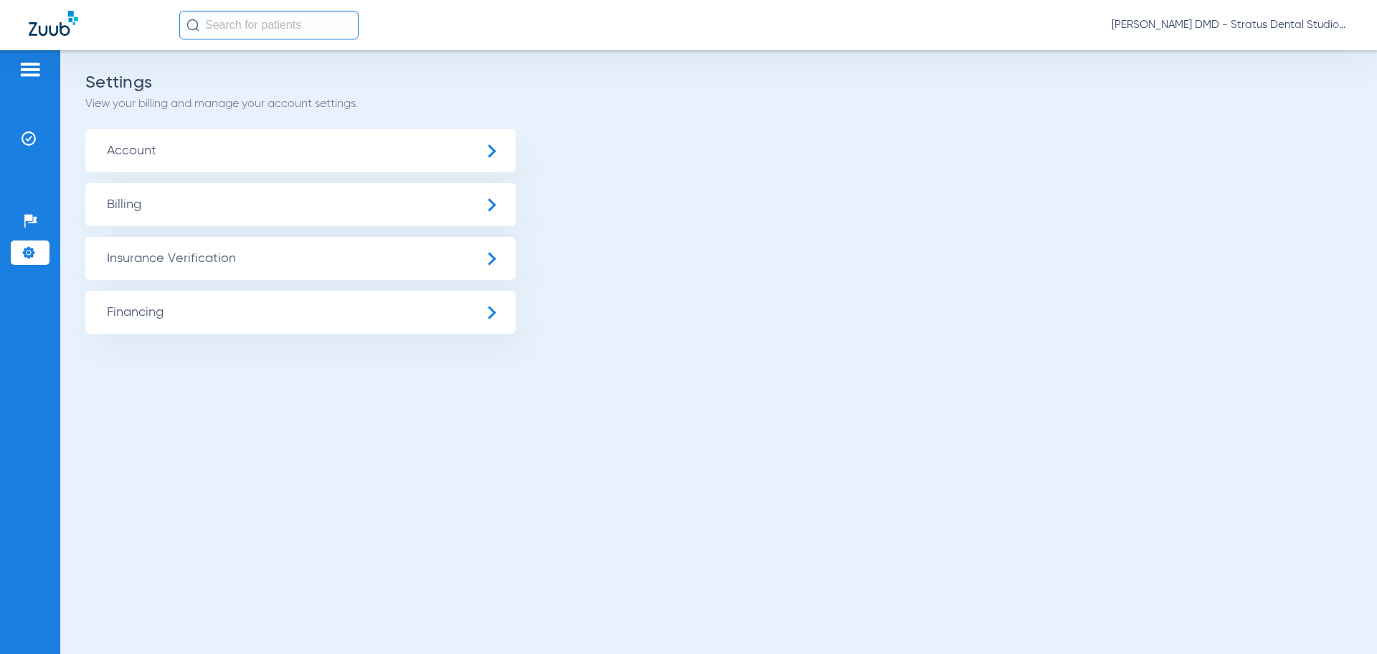
click at [42, 77] on div at bounding box center [30, 72] width 39 height 22
click at [27, 138] on img at bounding box center [29, 138] width 14 height 14
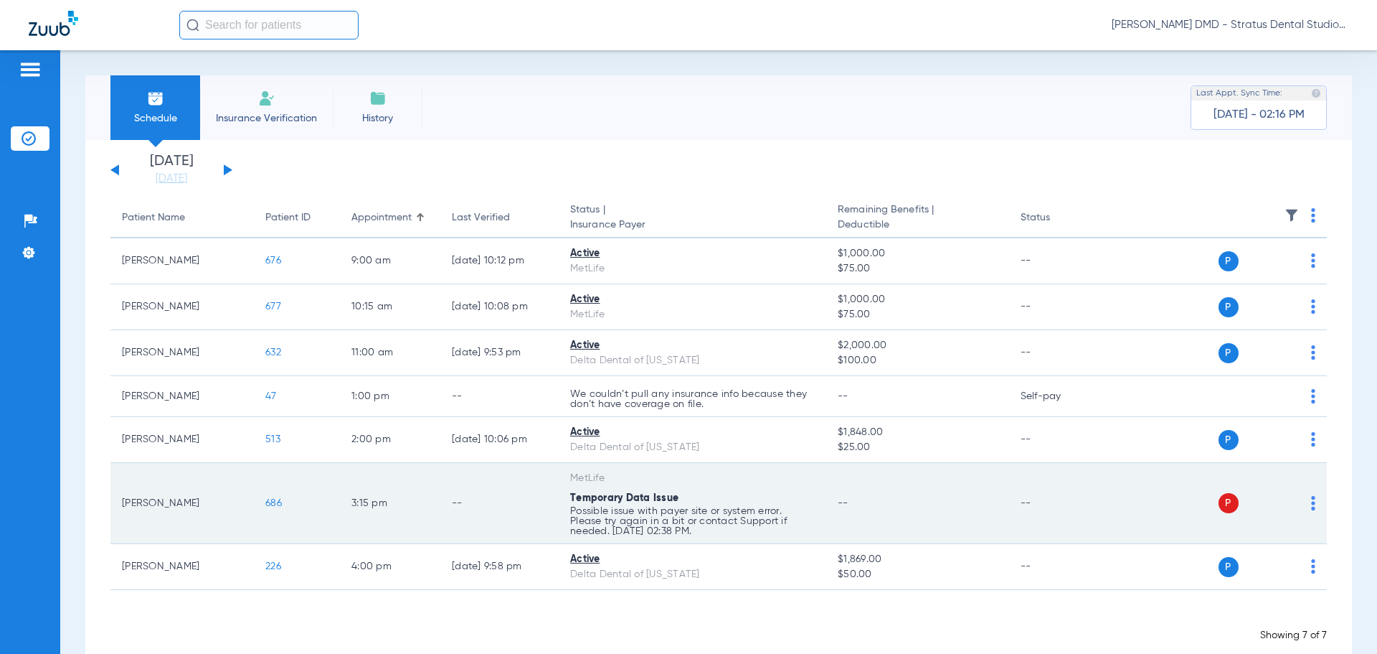
click at [831, 494] on td "--" at bounding box center [917, 503] width 182 height 81
click at [1306, 501] on td "P S" at bounding box center [1217, 503] width 222 height 81
click at [1311, 496] on img at bounding box center [1313, 503] width 4 height 14
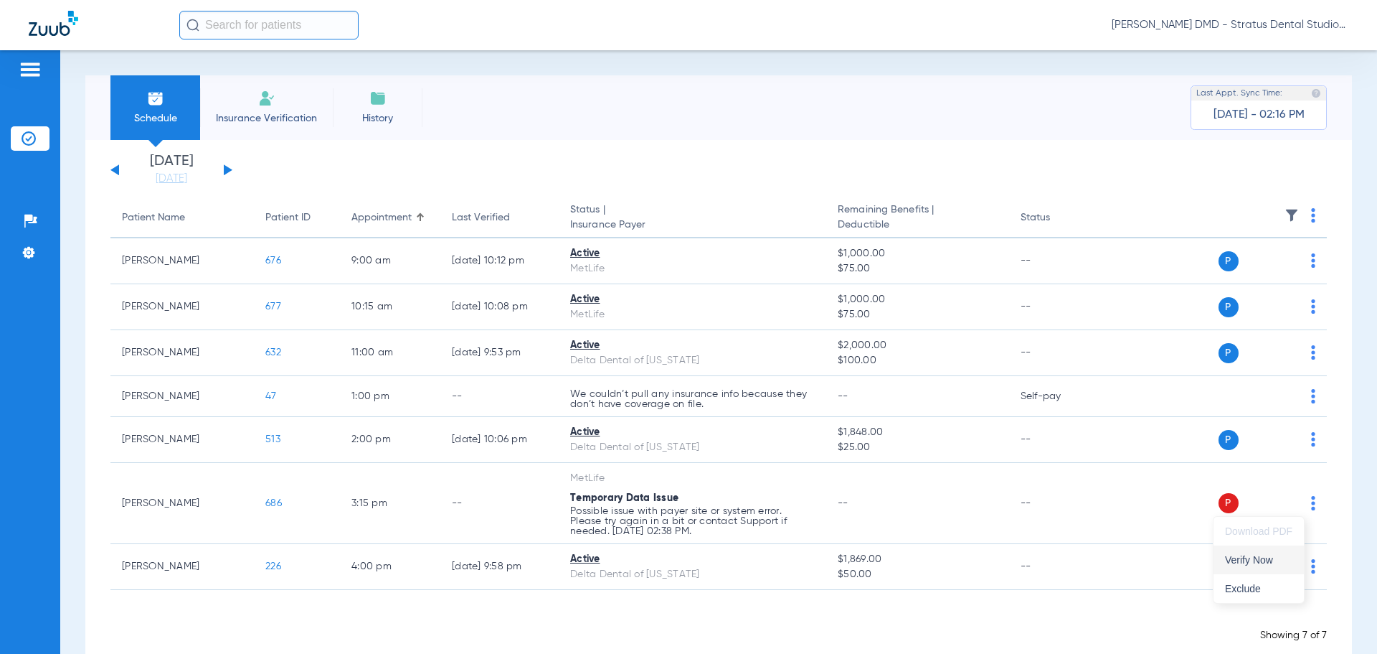
click at [1264, 555] on span "Verify Now" at bounding box center [1258, 560] width 67 height 10
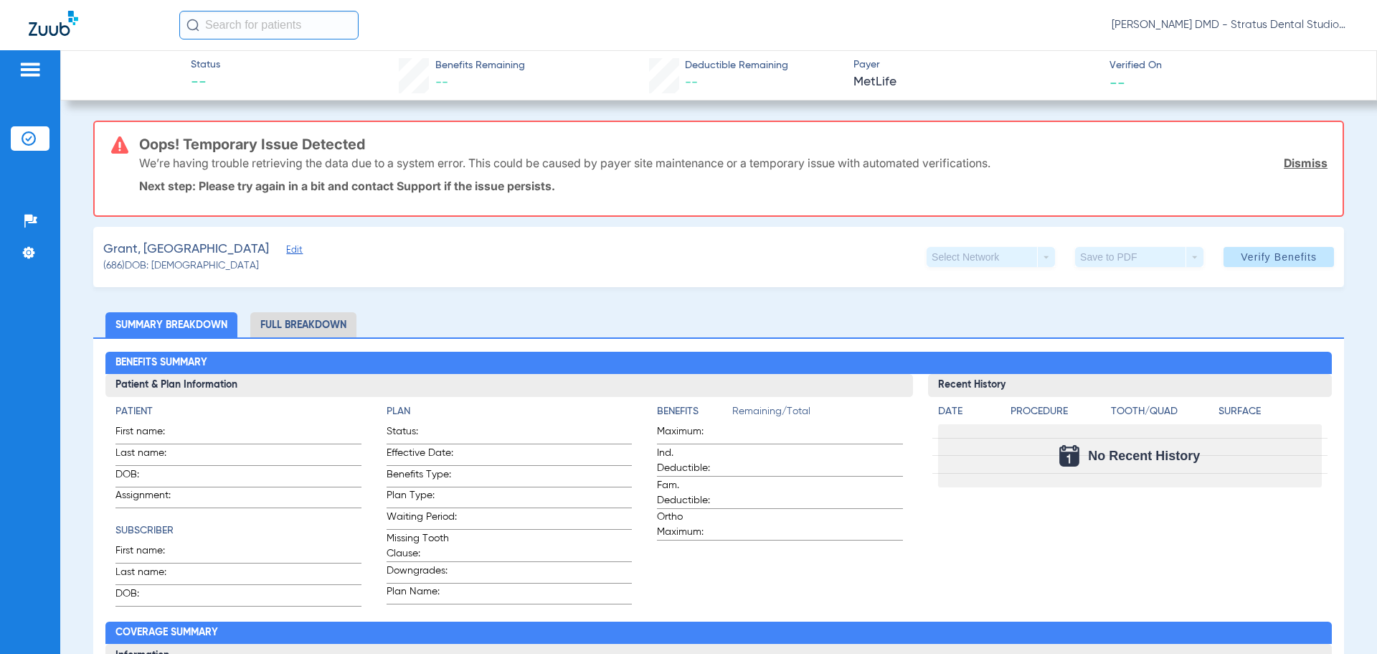
click at [1293, 164] on link "Dismiss" at bounding box center [1306, 163] width 44 height 14
